Goal: Use online tool/utility

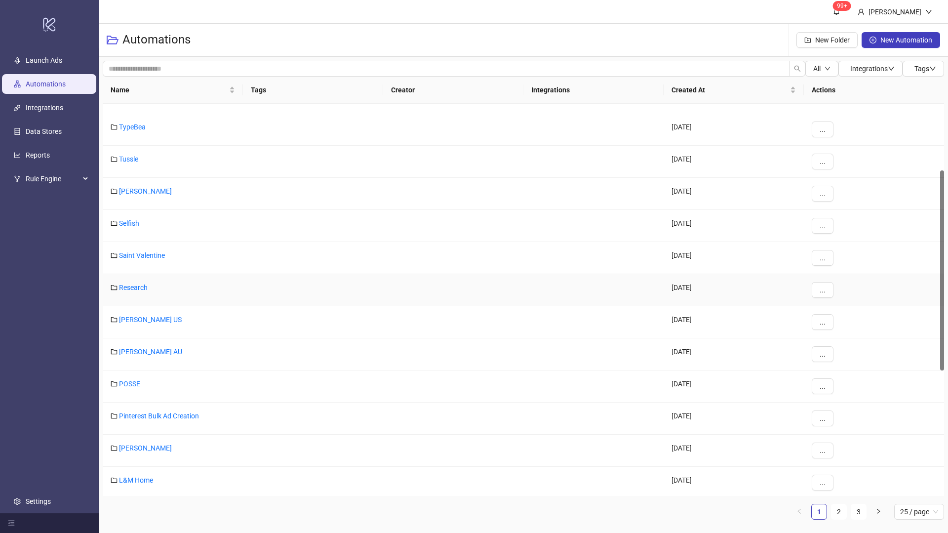
scroll to position [131, 0]
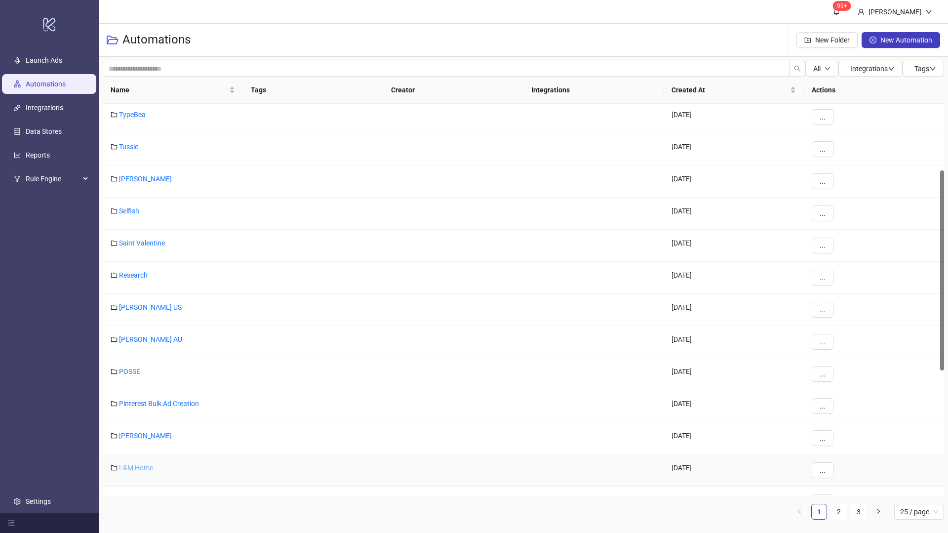
click at [139, 468] on link "L&M Home" at bounding box center [136, 468] width 34 height 8
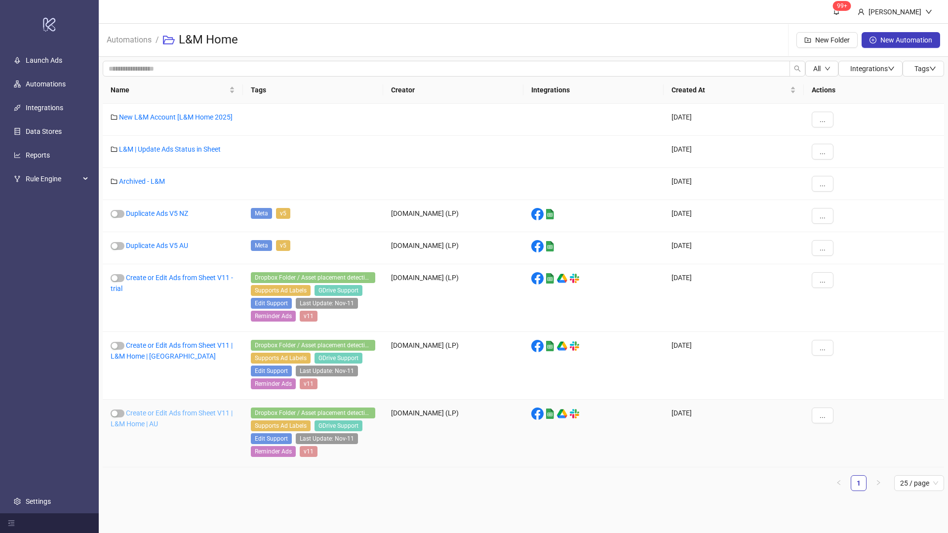
click at [178, 415] on link "Create or Edit Ads from Sheet V11 | L&M Home | AU" at bounding box center [172, 418] width 122 height 19
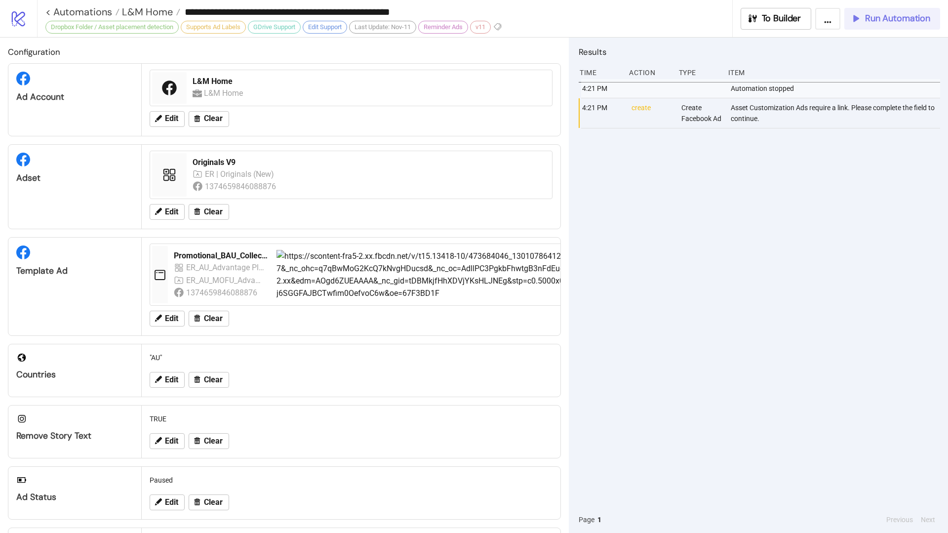
click at [910, 17] on span "Run Automation" at bounding box center [897, 18] width 65 height 11
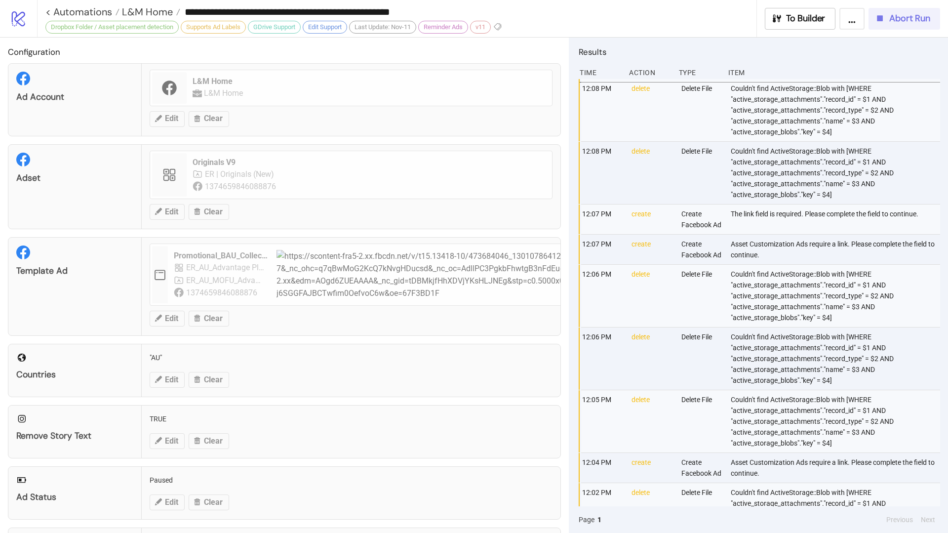
click at [911, 22] on span "Abort Run" at bounding box center [910, 18] width 41 height 11
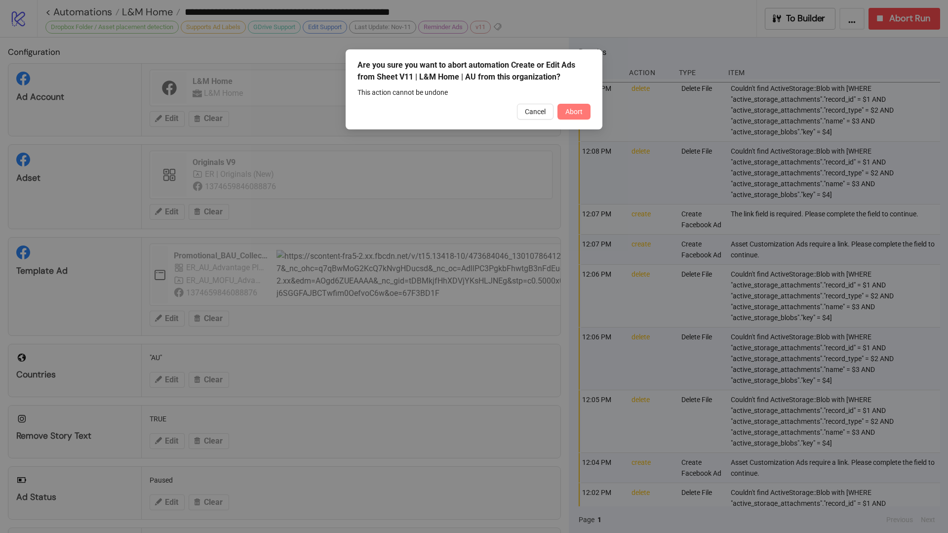
click at [584, 107] on button "Abort" at bounding box center [574, 112] width 33 height 16
